Goal: Information Seeking & Learning: Compare options

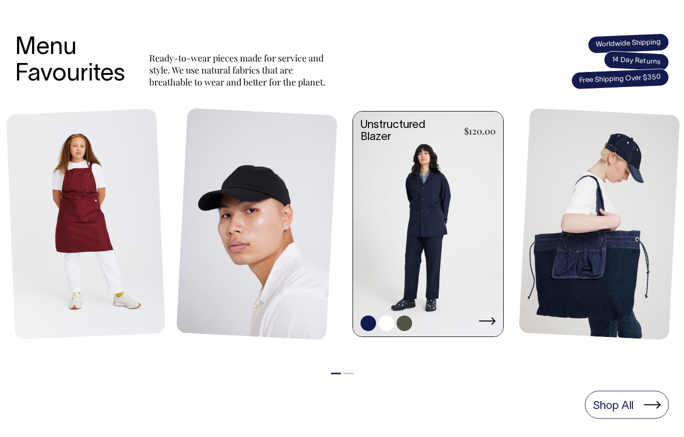
scroll to position [394, 0]
click at [426, 253] on link at bounding box center [428, 225] width 150 height 227
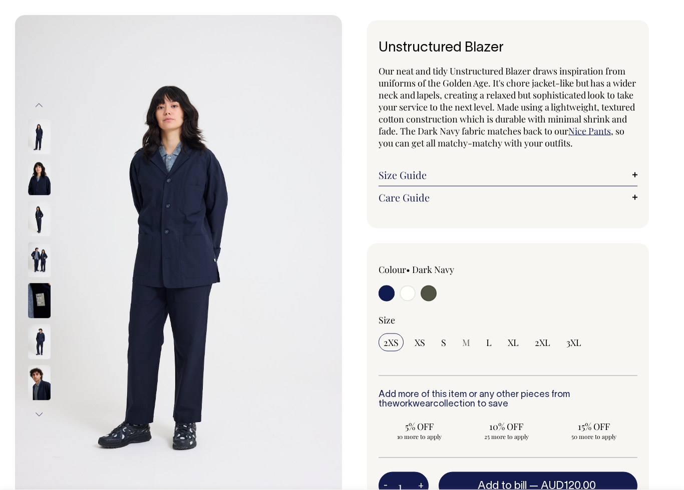
click at [38, 212] on img at bounding box center [39, 219] width 23 height 35
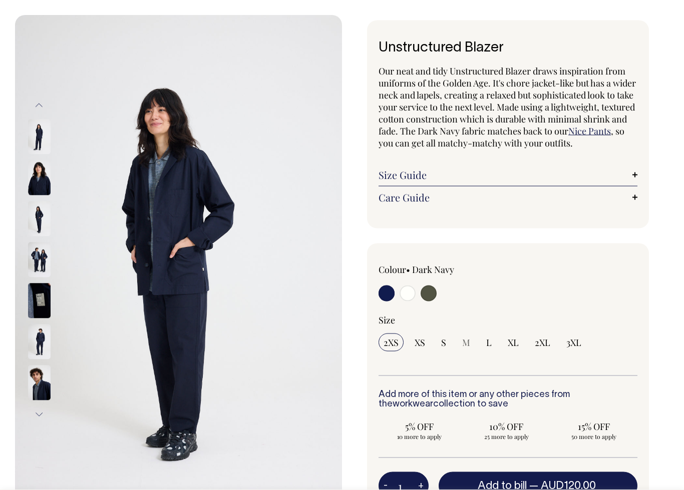
scroll to position [38, 0]
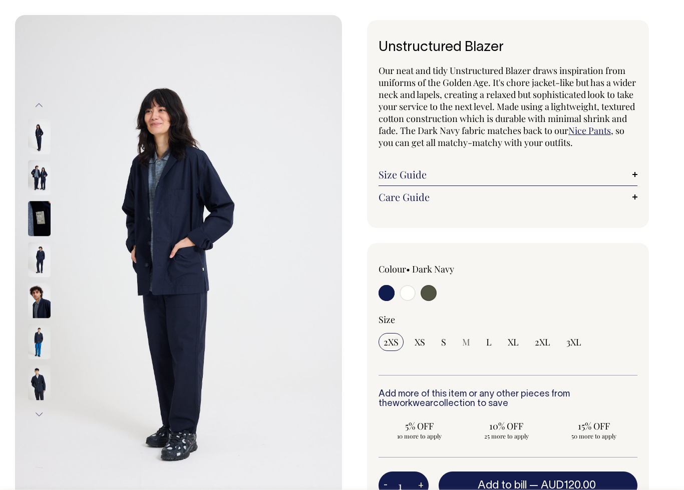
click at [41, 240] on div at bounding box center [53, 219] width 50 height 41
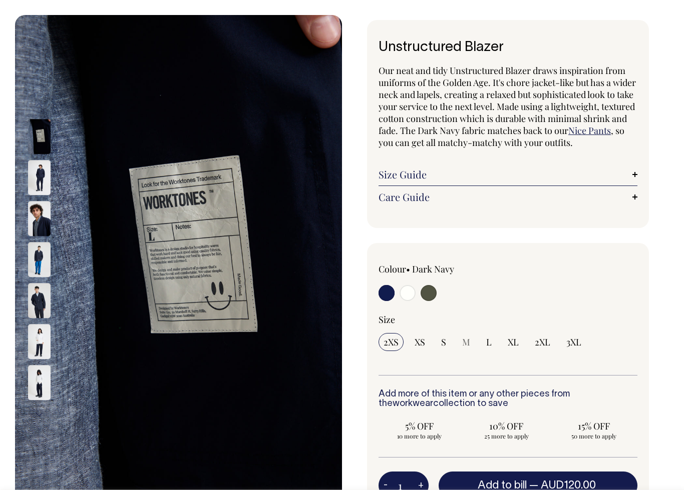
click at [36, 158] on div at bounding box center [53, 178] width 50 height 41
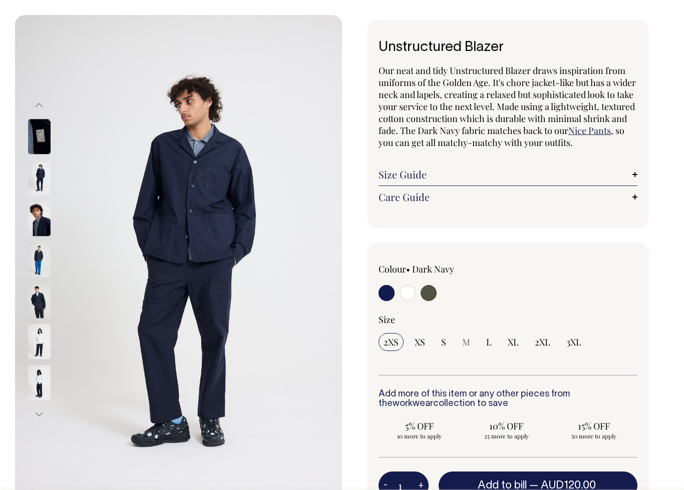
click at [38, 174] on img at bounding box center [39, 178] width 23 height 35
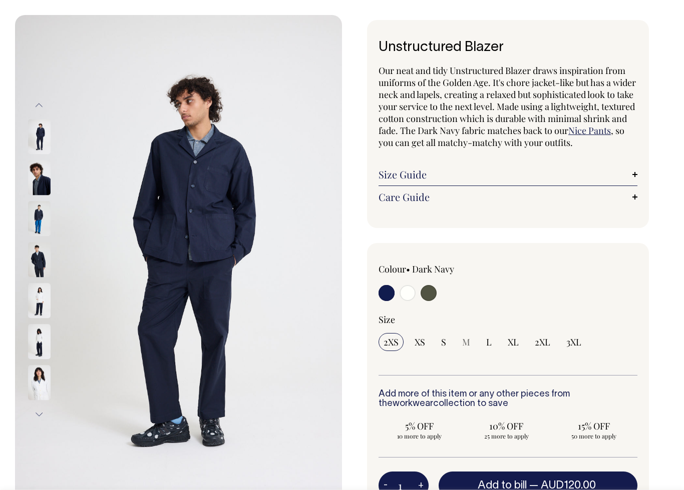
click at [33, 182] on img at bounding box center [39, 178] width 23 height 35
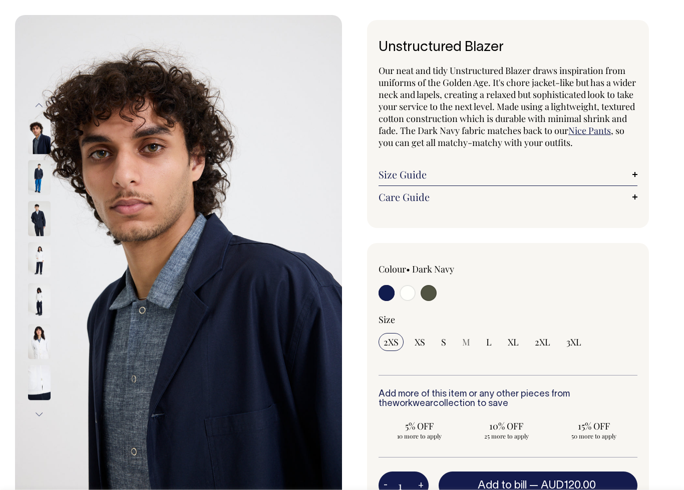
click at [30, 218] on img at bounding box center [39, 219] width 23 height 35
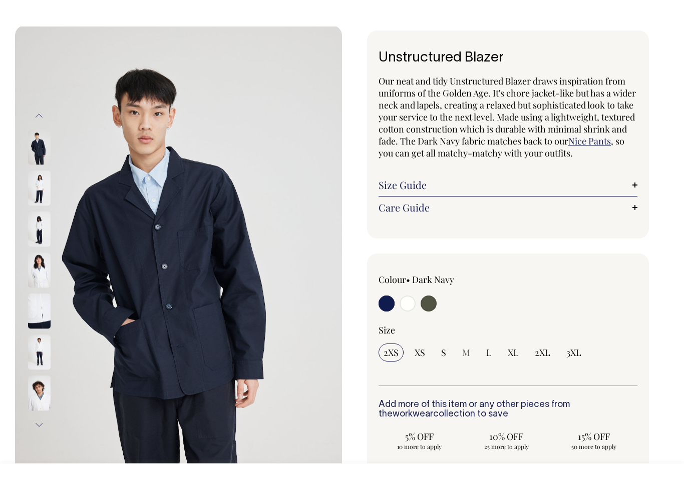
scroll to position [0, 0]
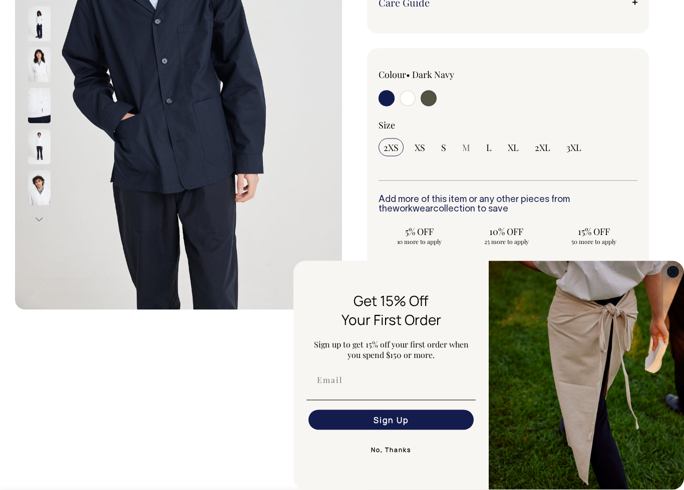
click at [671, 274] on icon "Close dialog" at bounding box center [672, 272] width 5 height 5
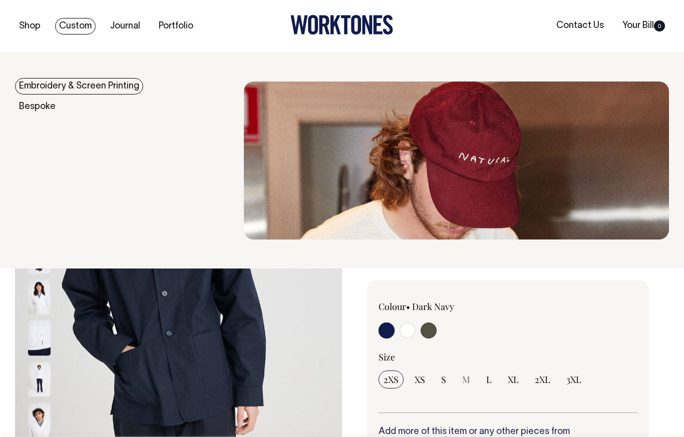
click at [109, 83] on link "Embroidery & Screen Printing" at bounding box center [79, 86] width 128 height 17
click at [471, 176] on img at bounding box center [456, 161] width 425 height 158
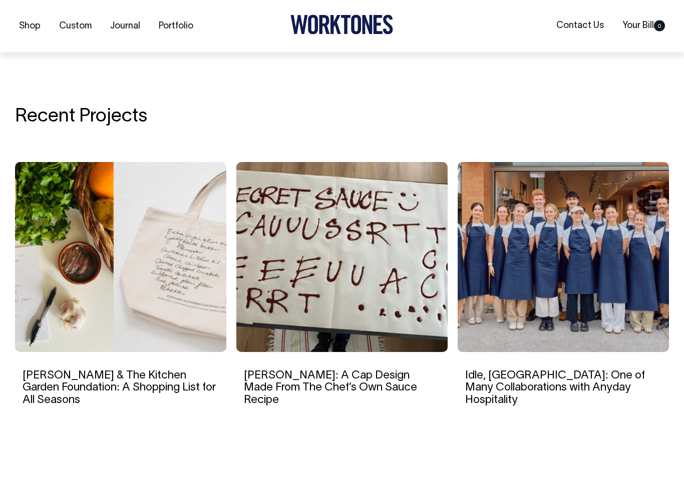
scroll to position [1642, 0]
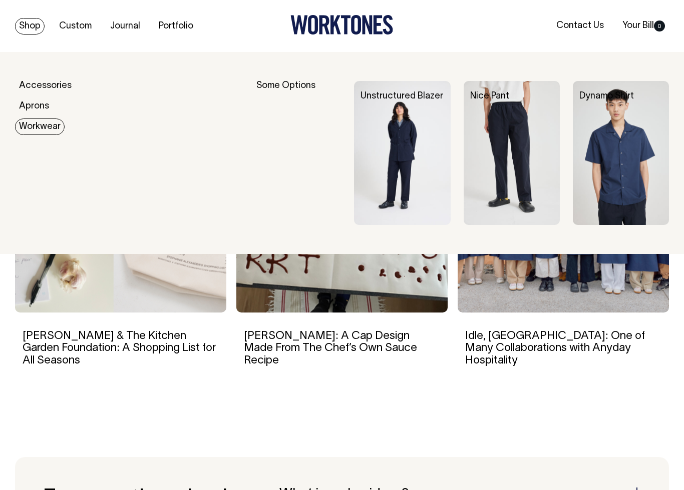
click at [419, 178] on img at bounding box center [402, 153] width 96 height 144
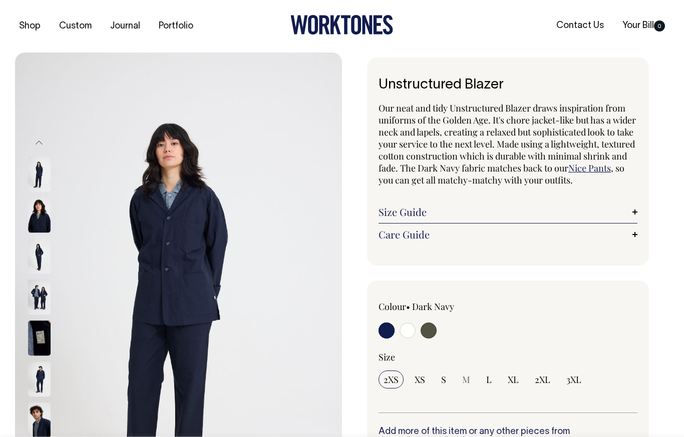
click at [47, 264] on img at bounding box center [39, 256] width 23 height 35
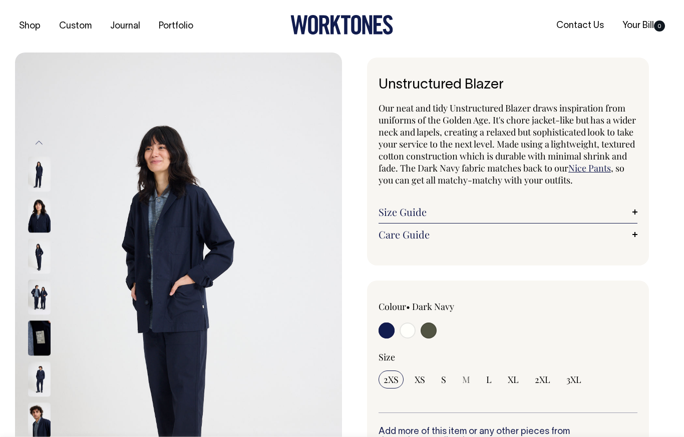
click at [41, 254] on img at bounding box center [39, 256] width 23 height 35
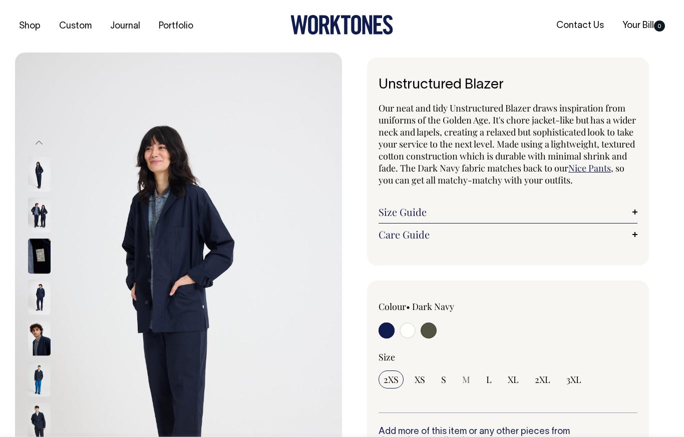
click at [35, 223] on img at bounding box center [39, 215] width 23 height 35
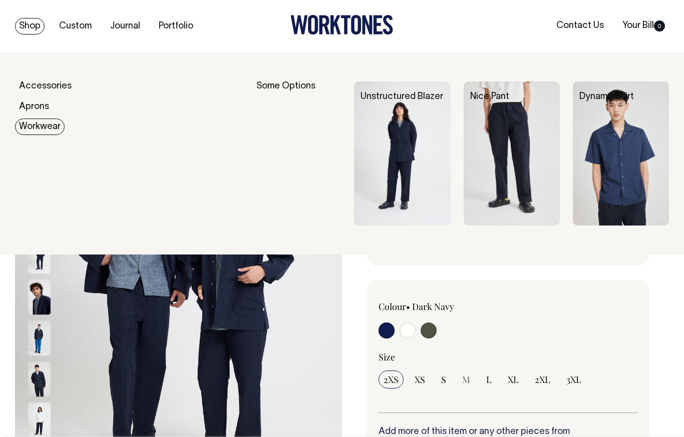
click at [606, 167] on img at bounding box center [620, 154] width 96 height 144
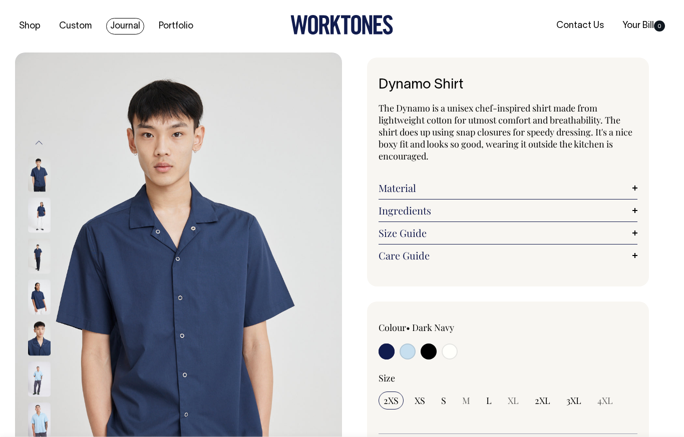
click at [139, 27] on link "Journal" at bounding box center [125, 26] width 38 height 17
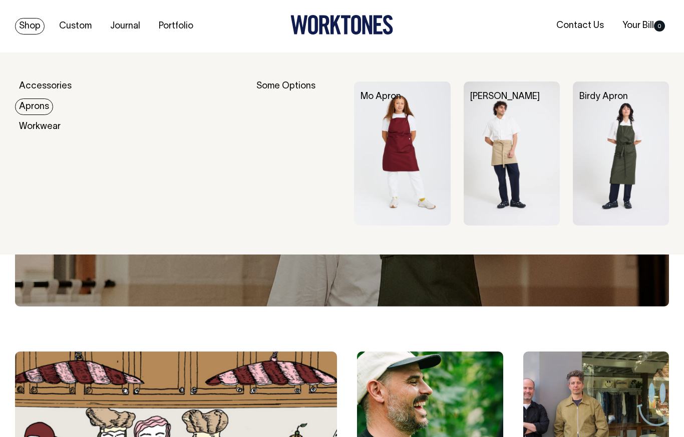
click at [610, 185] on img at bounding box center [620, 154] width 96 height 144
click at [401, 155] on img at bounding box center [402, 154] width 96 height 144
click at [512, 182] on img at bounding box center [511, 154] width 96 height 144
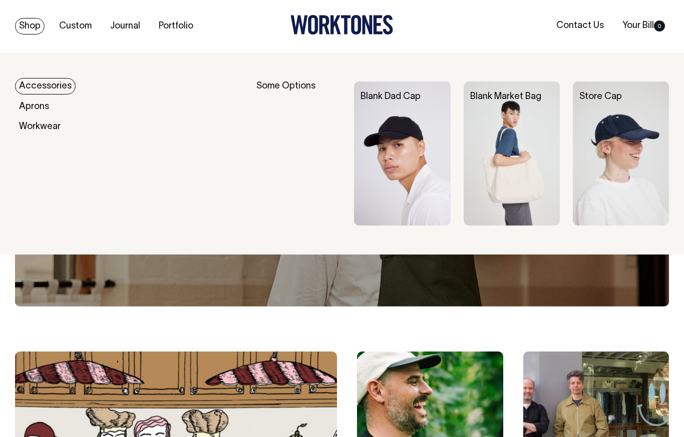
click at [634, 195] on img at bounding box center [620, 154] width 96 height 144
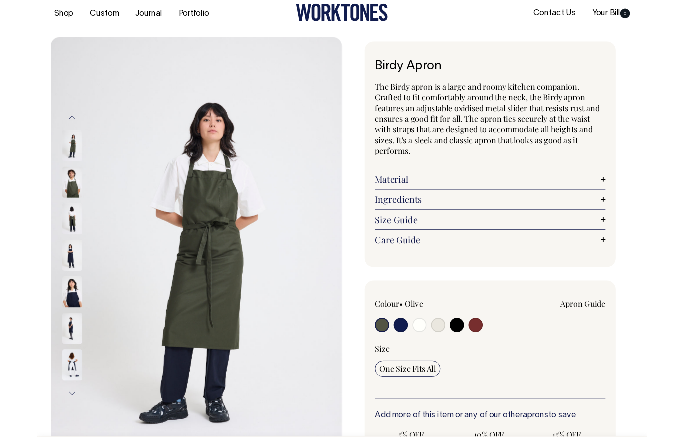
scroll to position [11, 0]
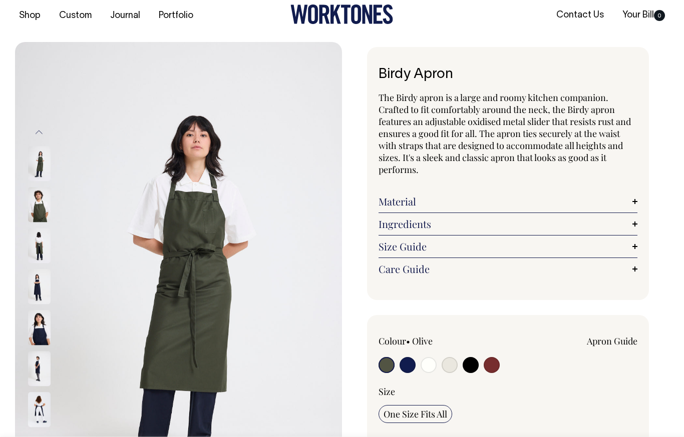
click at [30, 202] on img at bounding box center [39, 205] width 23 height 35
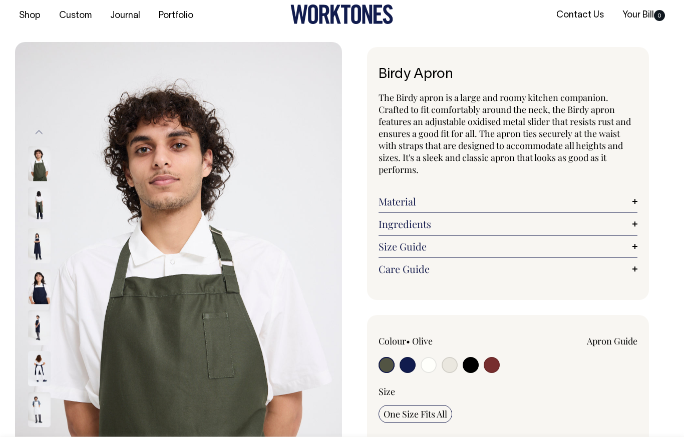
click at [37, 247] on img at bounding box center [39, 246] width 23 height 35
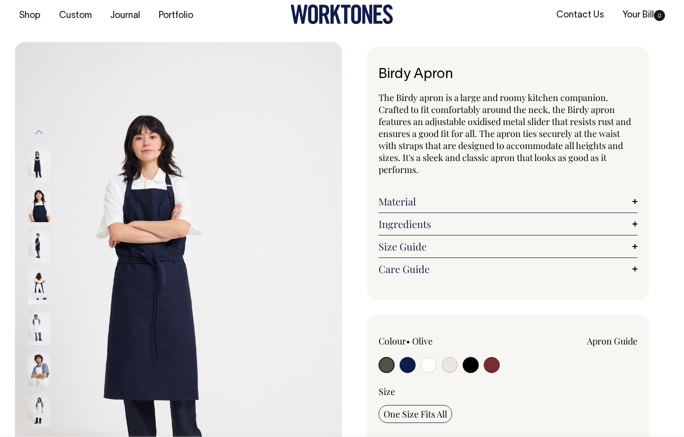
click at [40, 267] on div at bounding box center [53, 246] width 50 height 41
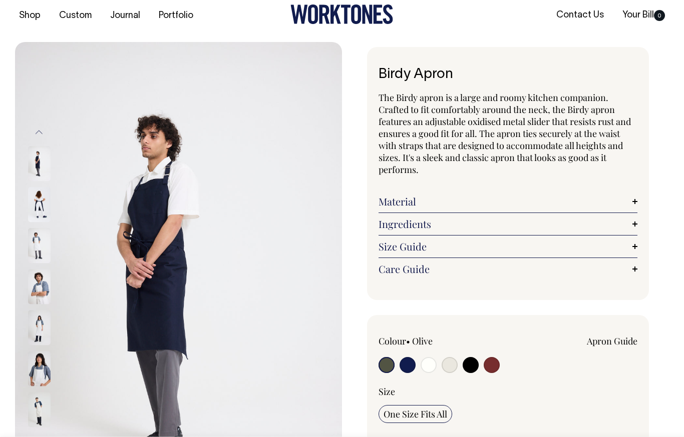
click at [37, 278] on img at bounding box center [39, 287] width 23 height 35
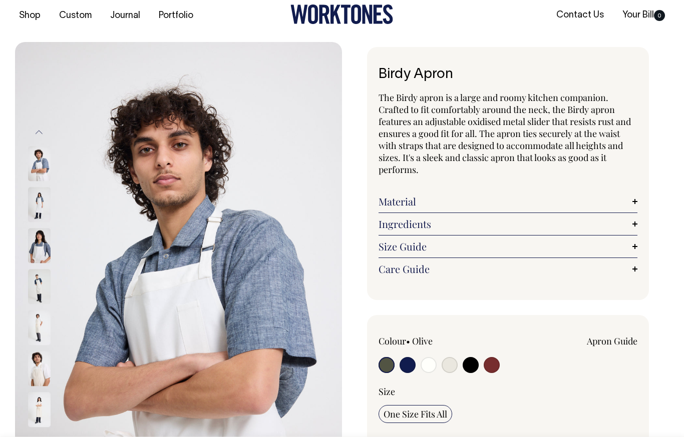
click at [38, 281] on img at bounding box center [39, 287] width 23 height 35
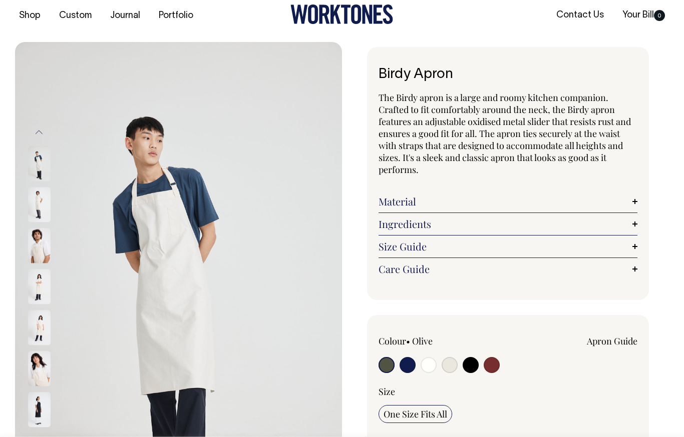
click at [36, 296] on img at bounding box center [39, 287] width 23 height 35
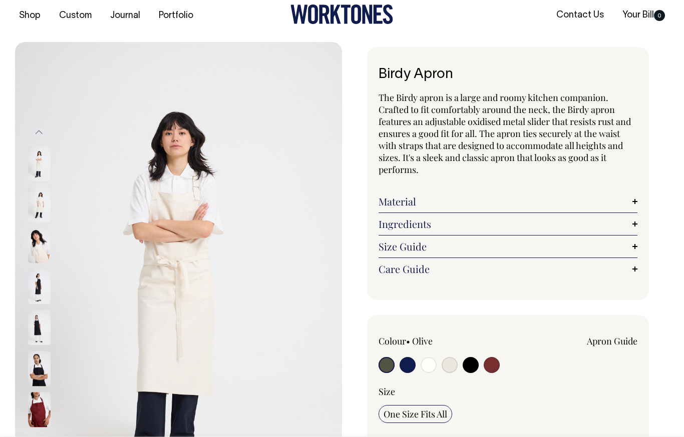
click at [35, 293] on img at bounding box center [39, 287] width 23 height 35
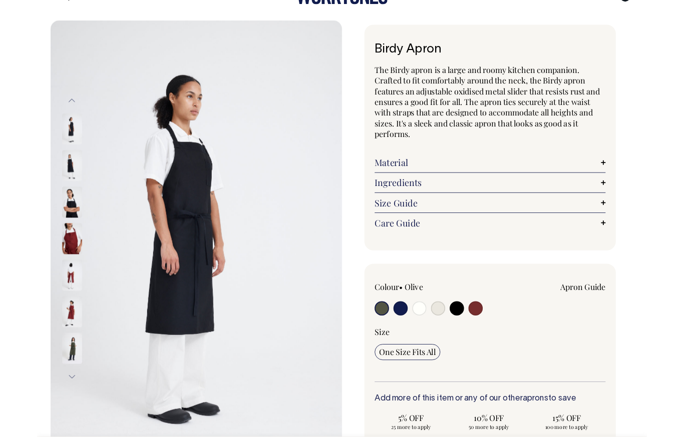
scroll to position [28, 0]
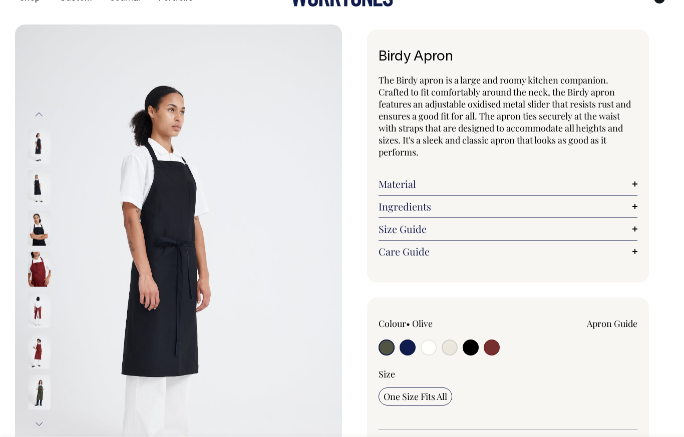
click at [38, 307] on img at bounding box center [39, 310] width 23 height 35
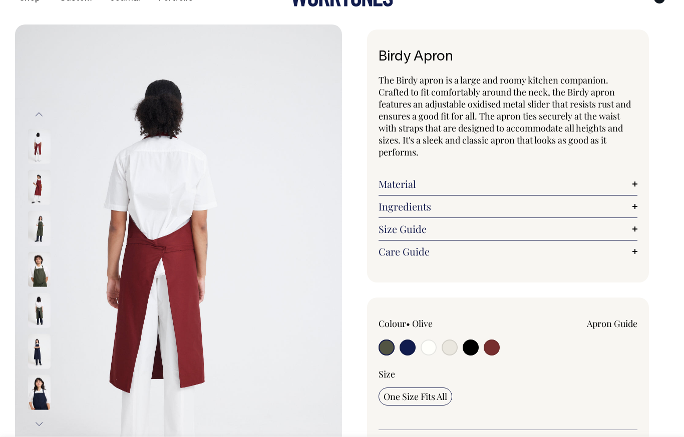
click at [30, 275] on img at bounding box center [39, 269] width 23 height 35
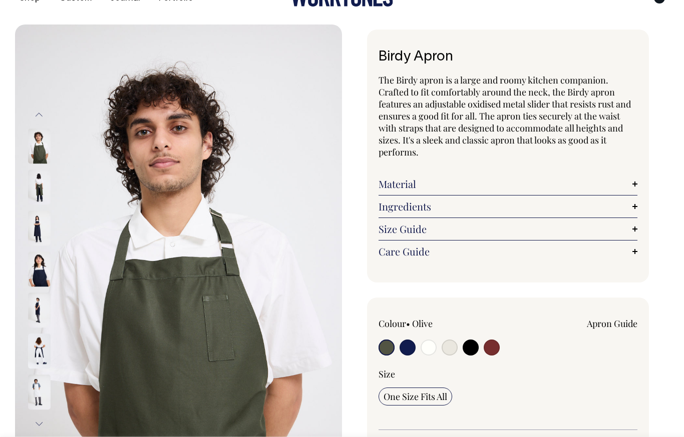
click at [39, 288] on div at bounding box center [53, 269] width 50 height 41
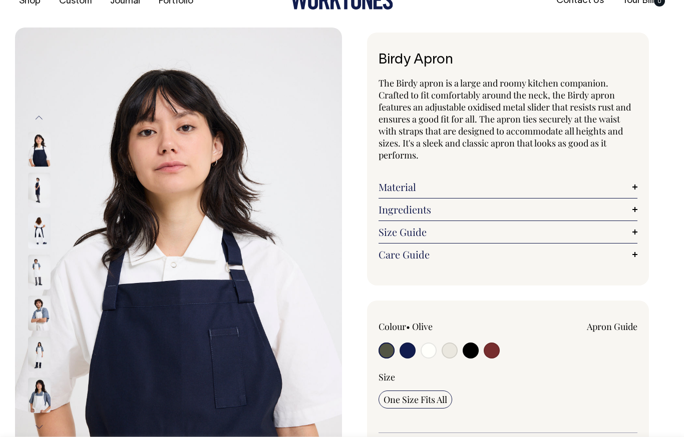
scroll to position [0, 0]
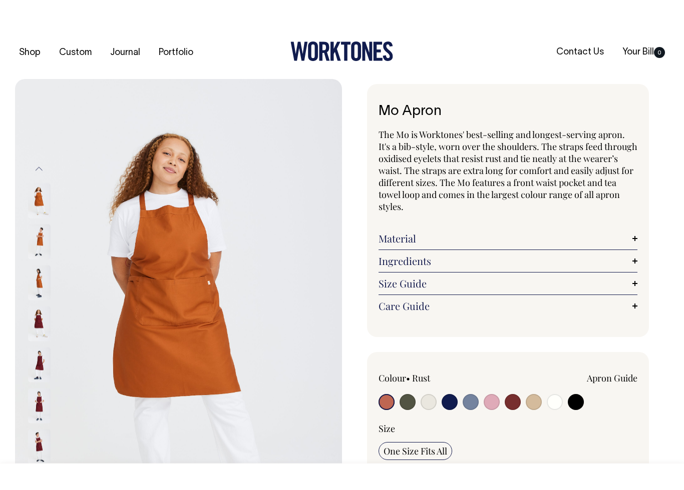
scroll to position [2, 0]
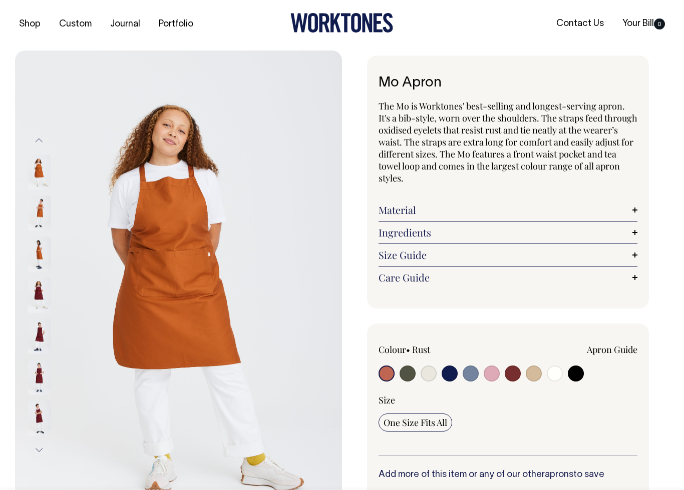
click at [197, 331] on img at bounding box center [178, 296] width 327 height 490
click at [514, 378] on input "radio" at bounding box center [512, 374] width 16 height 16
radio input "true"
select select "Burgundy"
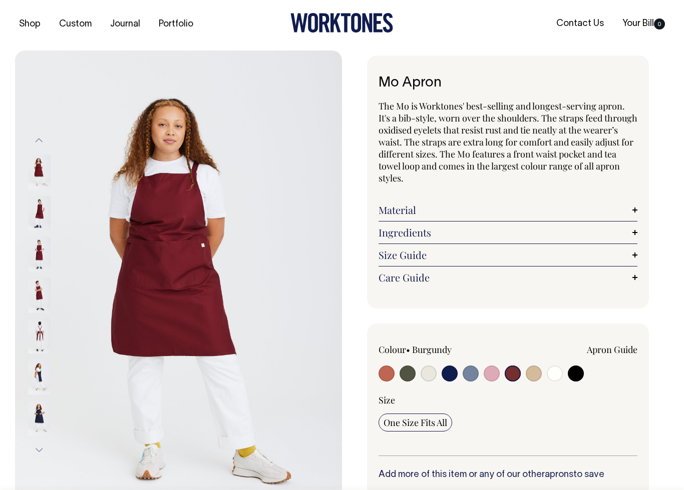
click at [538, 375] on input "radio" at bounding box center [533, 374] width 16 height 16
radio input "true"
radio input "false"
select select "Khaki"
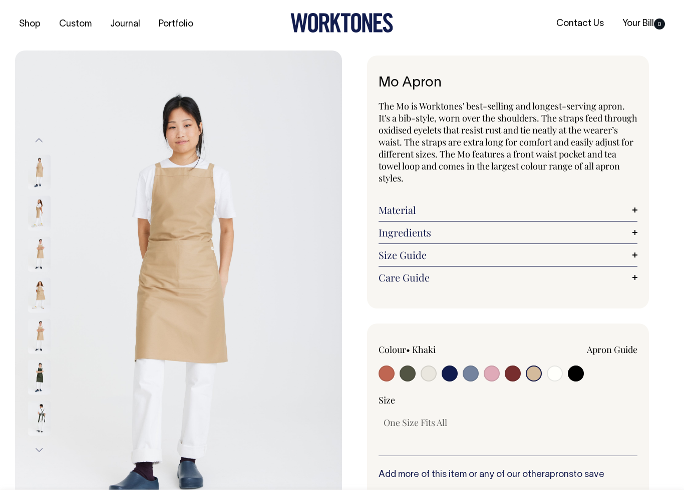
click at [561, 374] on input "radio" at bounding box center [554, 374] width 16 height 16
radio input "true"
select select "Off-White"
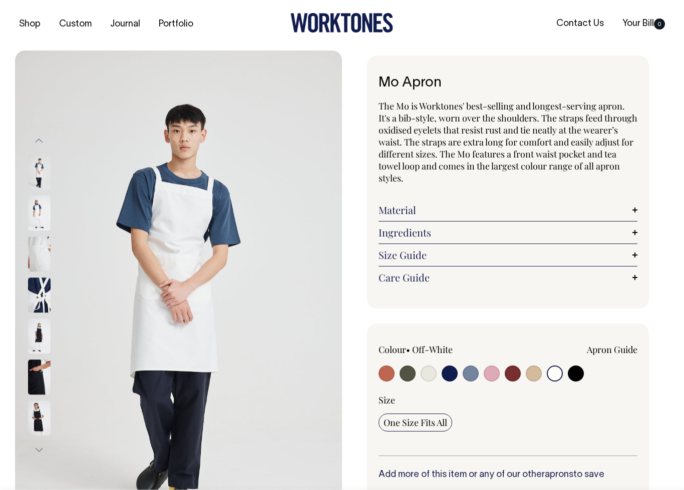
click at [574, 376] on input "radio" at bounding box center [575, 374] width 16 height 16
radio input "true"
select select "Black"
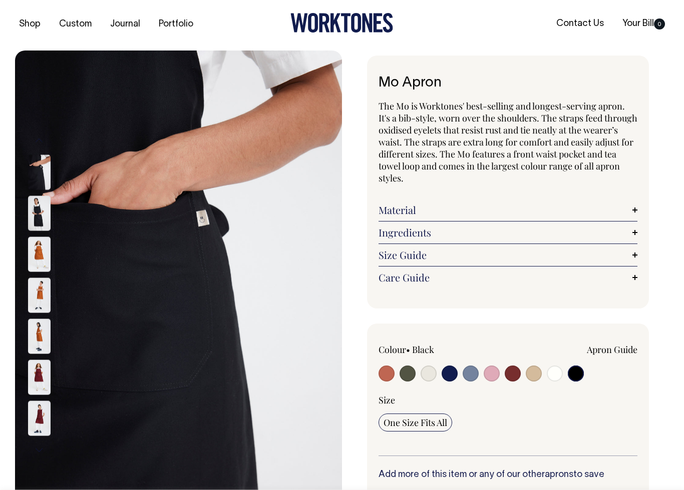
click at [484, 371] on input "radio" at bounding box center [491, 374] width 16 height 16
radio input "true"
select select "Pink"
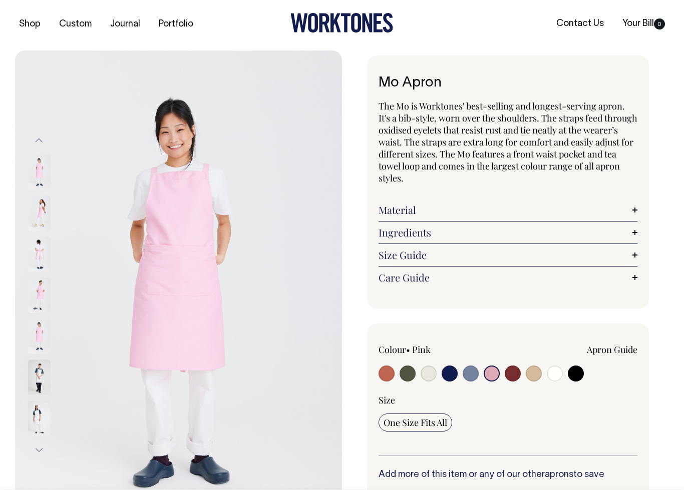
click at [455, 378] on input "radio" at bounding box center [449, 374] width 16 height 16
radio input "true"
select select "Dark Navy"
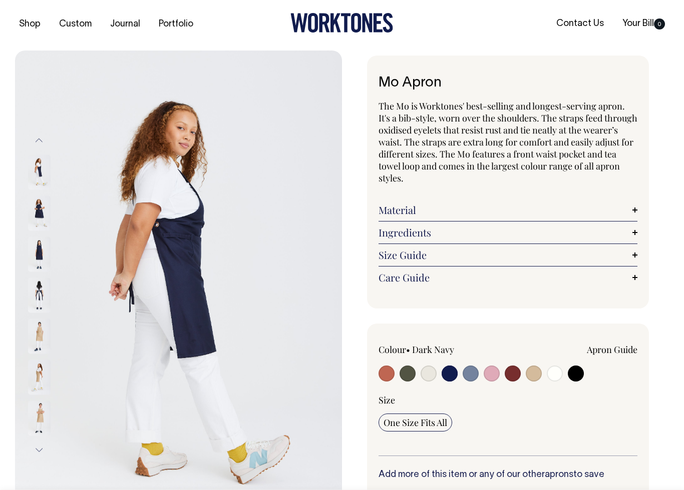
click at [433, 375] on input "radio" at bounding box center [428, 374] width 16 height 16
radio input "true"
select select "Natural"
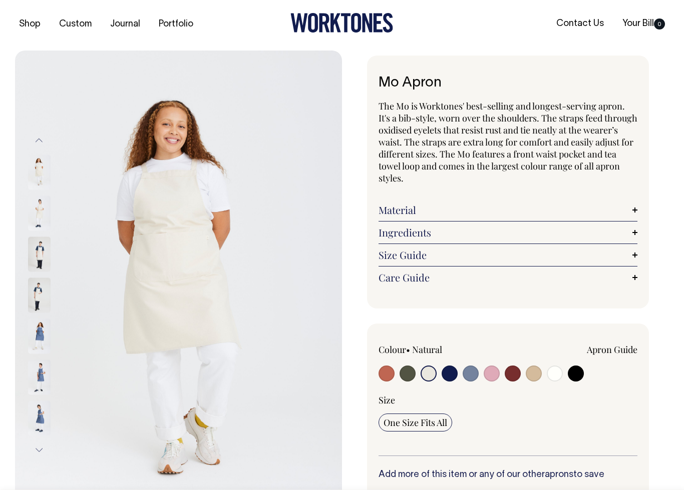
click at [403, 370] on input "radio" at bounding box center [407, 374] width 16 height 16
radio input "true"
select select "Olive"
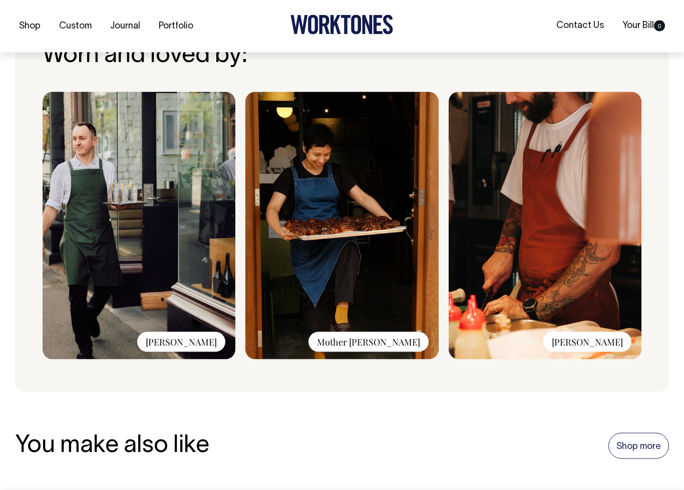
scroll to position [792, 0]
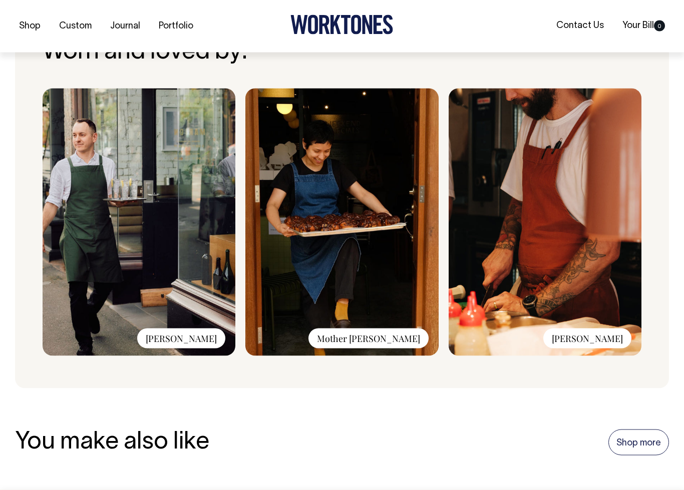
click at [393, 325] on img at bounding box center [341, 223] width 193 height 268
click at [376, 337] on div "Mother Dough" at bounding box center [368, 339] width 120 height 20
click at [376, 283] on img at bounding box center [341, 223] width 193 height 268
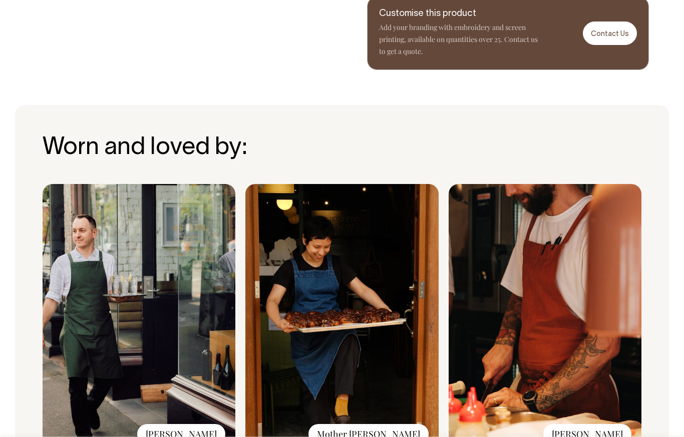
scroll to position [651, 0]
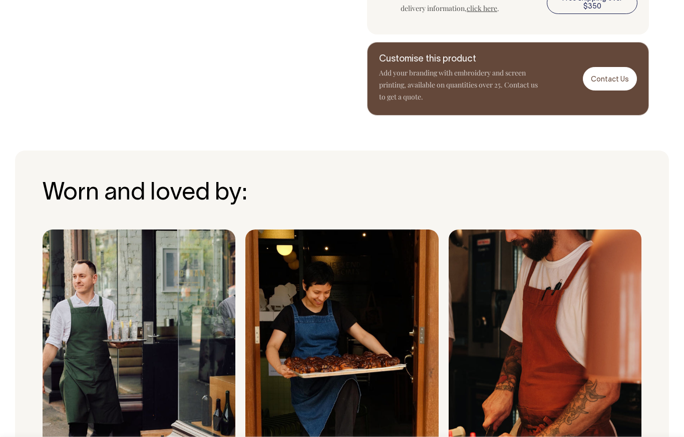
click at [231, 359] on img at bounding box center [139, 364] width 193 height 268
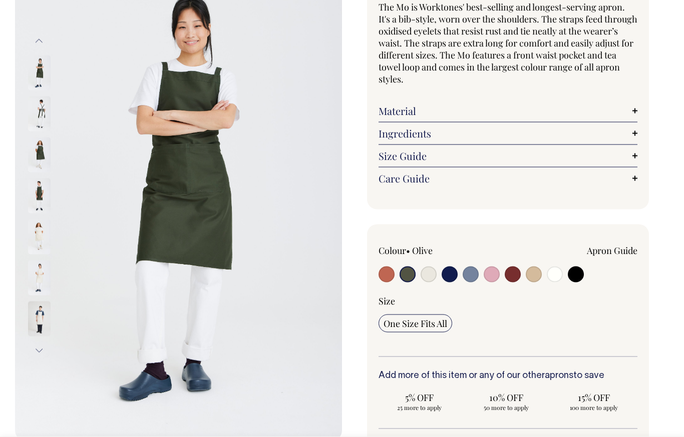
scroll to position [0, 0]
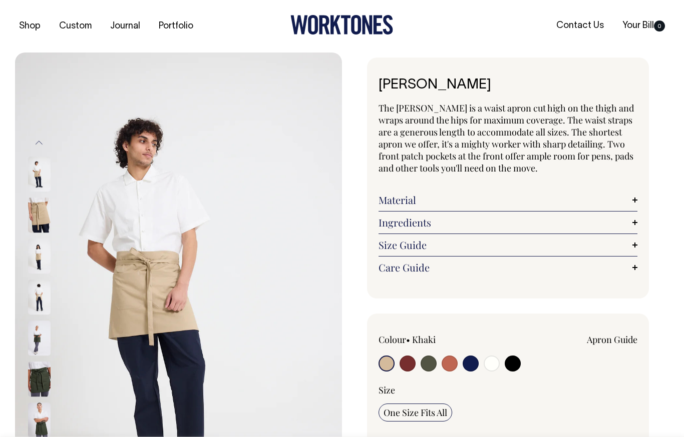
click at [495, 364] on input "radio" at bounding box center [491, 364] width 16 height 16
radio input "true"
select select "Off-White"
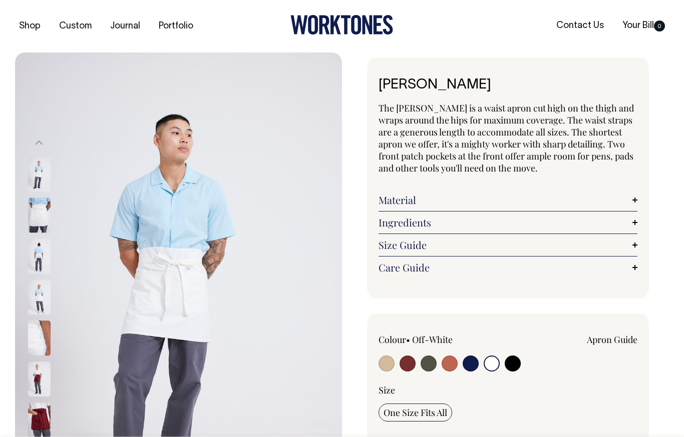
click at [473, 363] on input "radio" at bounding box center [470, 364] width 16 height 16
radio input "true"
select select "Dark Navy"
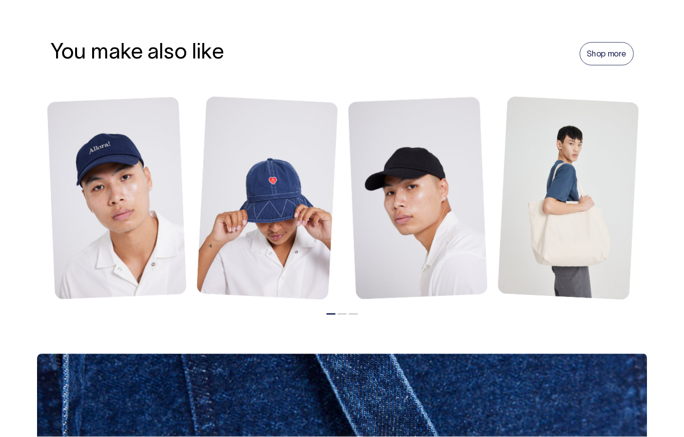
scroll to position [682, 0]
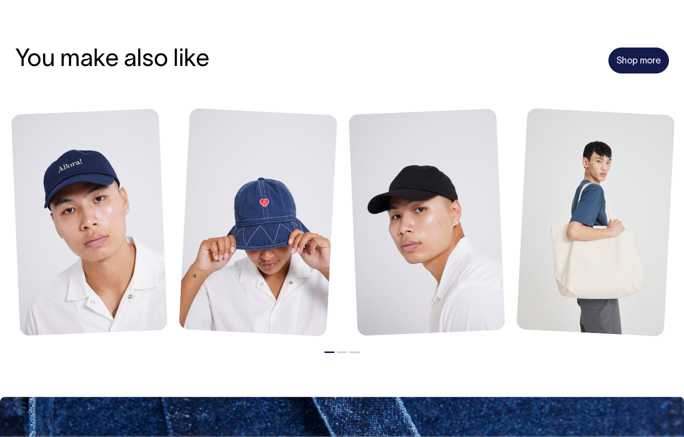
click at [642, 57] on link "Shop more" at bounding box center [638, 61] width 61 height 26
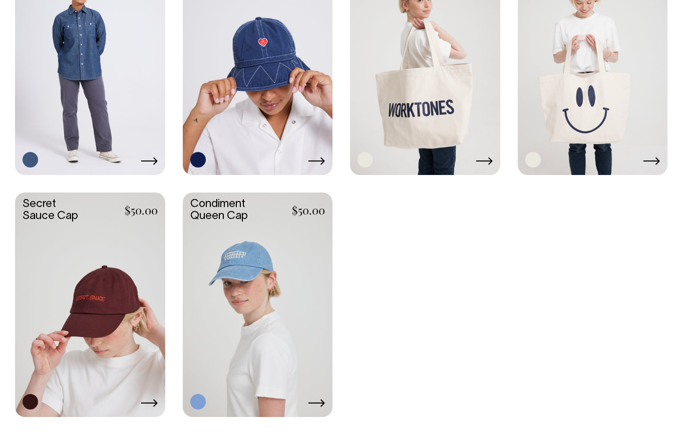
scroll to position [1539, 0]
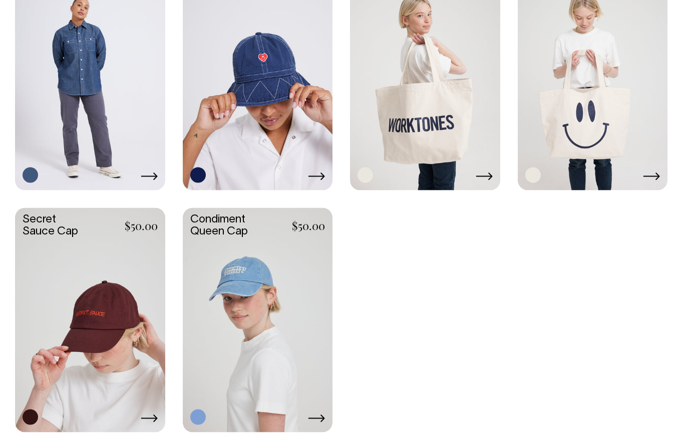
click at [488, 164] on link at bounding box center [425, 76] width 150 height 223
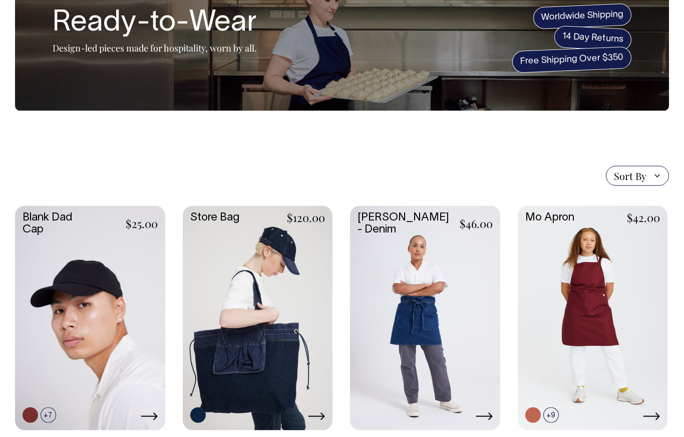
scroll to position [0, 0]
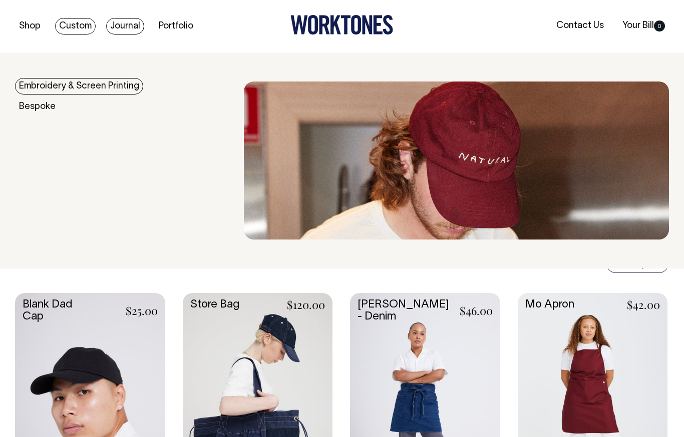
click at [128, 27] on link "Journal" at bounding box center [125, 26] width 38 height 17
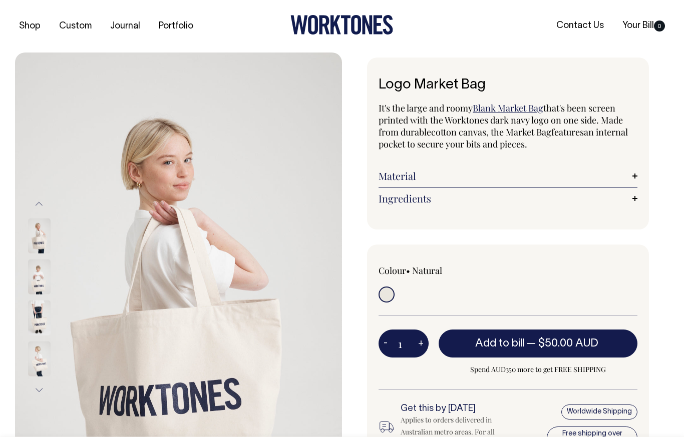
click at [46, 300] on div at bounding box center [53, 317] width 50 height 41
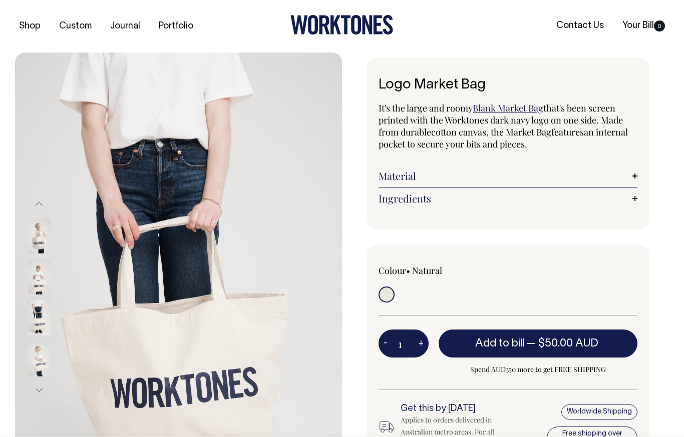
click at [53, 276] on div at bounding box center [53, 276] width 50 height 41
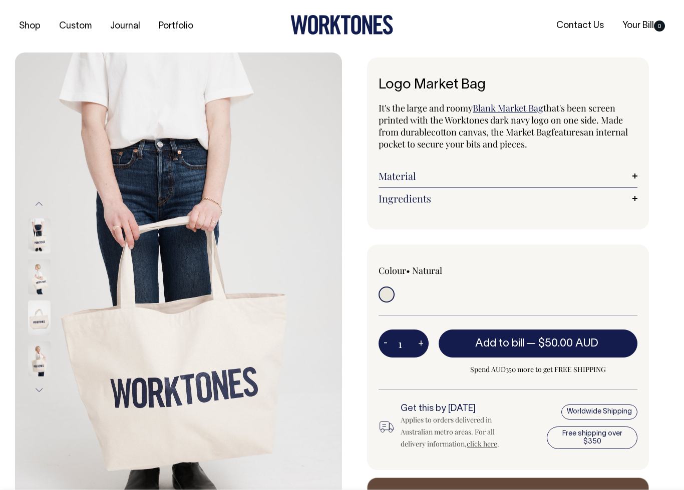
click at [33, 273] on img at bounding box center [39, 276] width 23 height 35
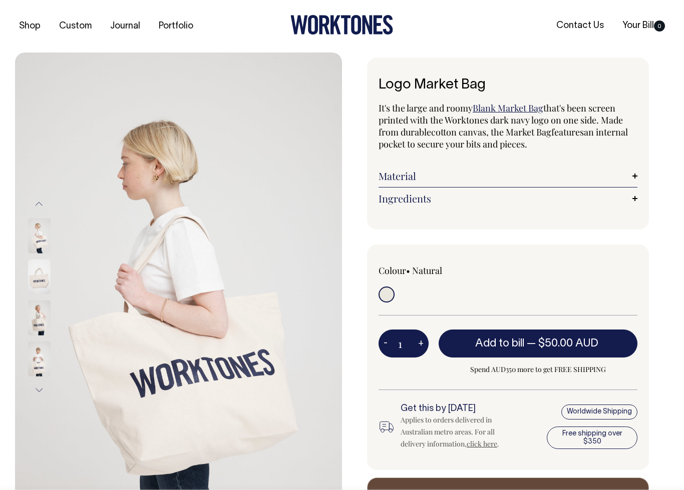
click at [41, 318] on img at bounding box center [39, 317] width 23 height 35
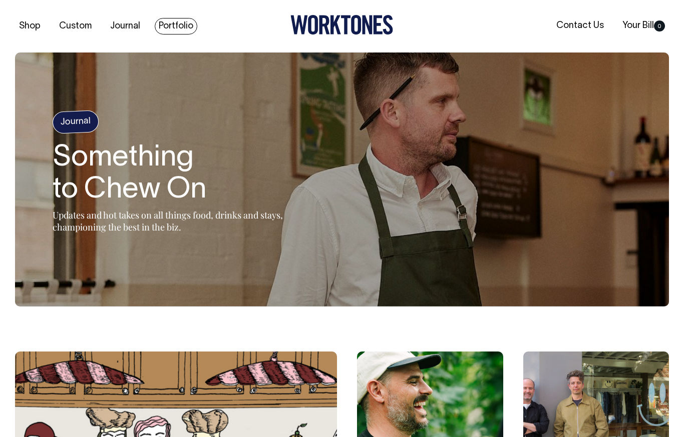
click at [168, 25] on link "Portfolio" at bounding box center [176, 26] width 43 height 17
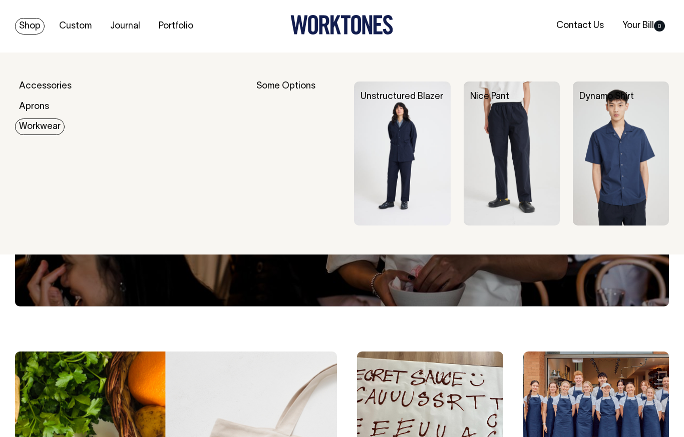
click at [413, 176] on img at bounding box center [402, 154] width 96 height 144
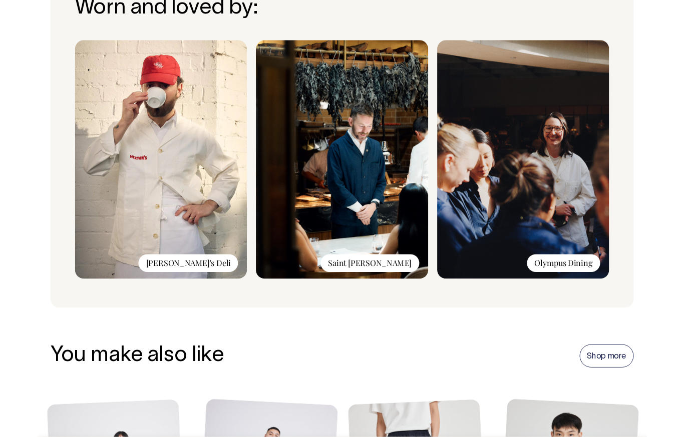
scroll to position [800, 0]
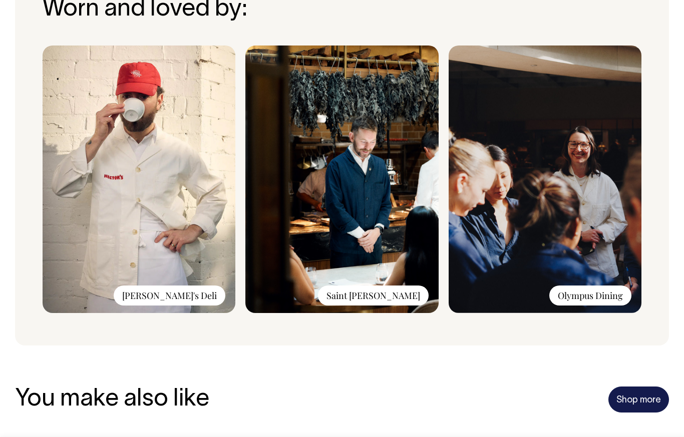
click at [638, 397] on link "Shop more" at bounding box center [638, 400] width 61 height 26
